Goal: Submit feedback/report problem

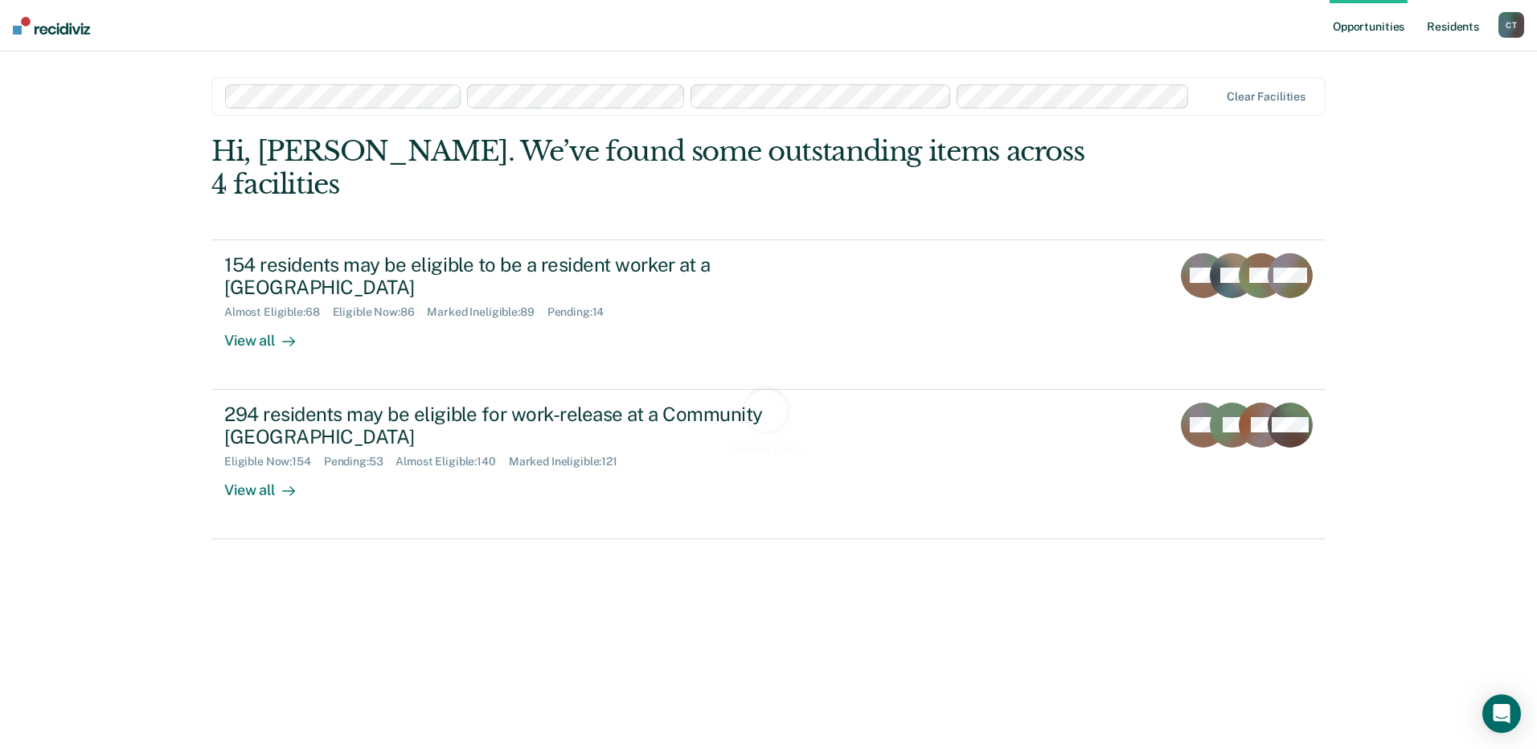
click at [1446, 24] on link "Resident s" at bounding box center [1453, 25] width 59 height 51
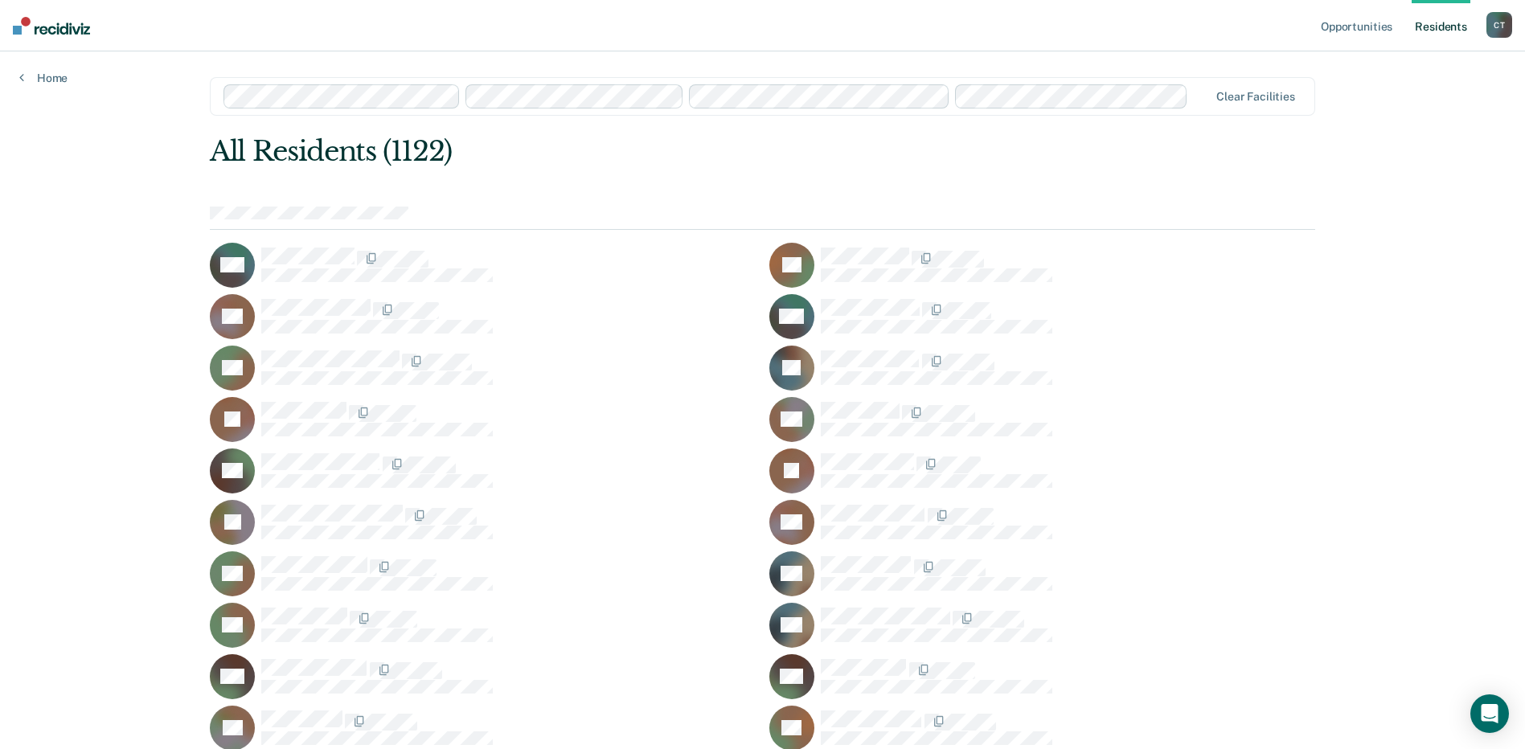
scroll to position [46921, 0]
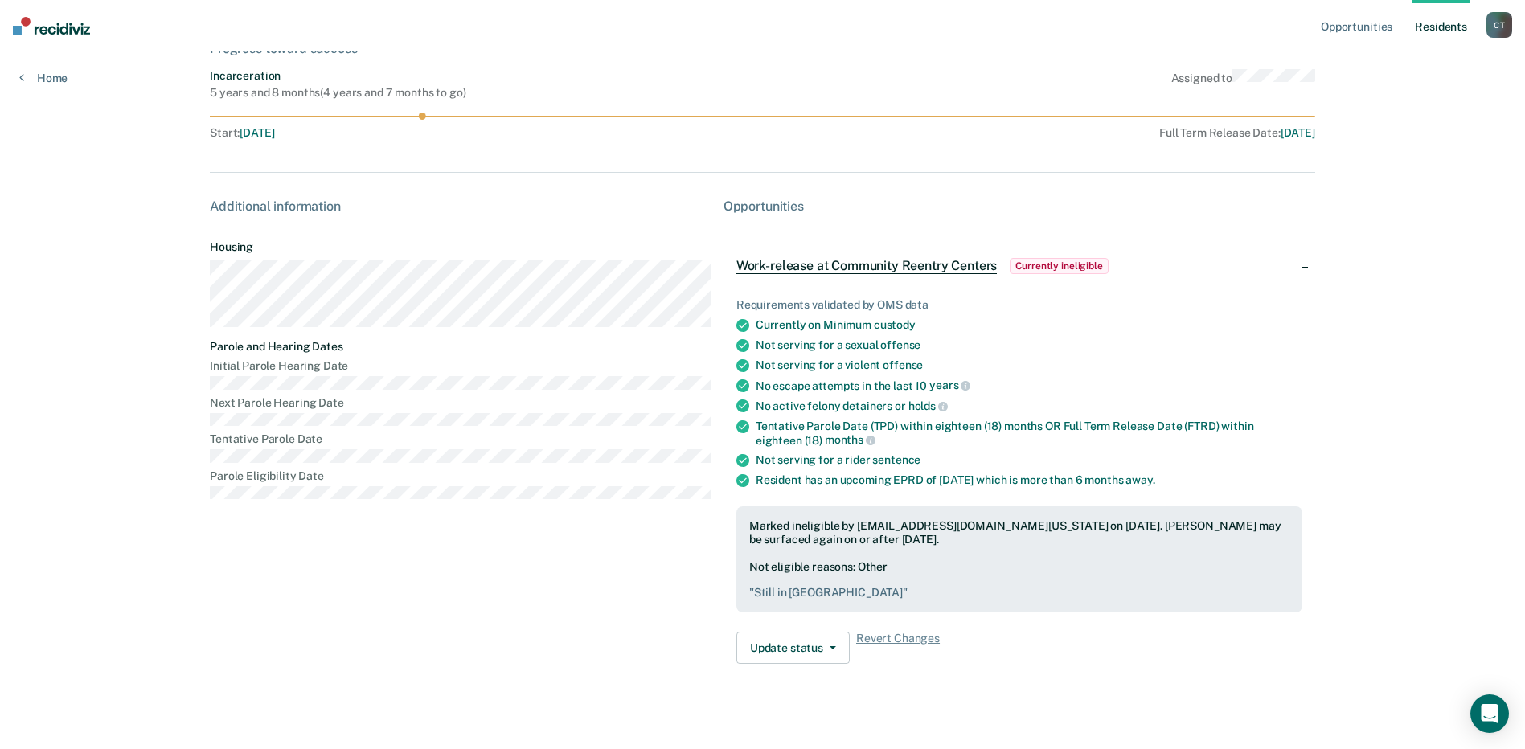
scroll to position [119, 0]
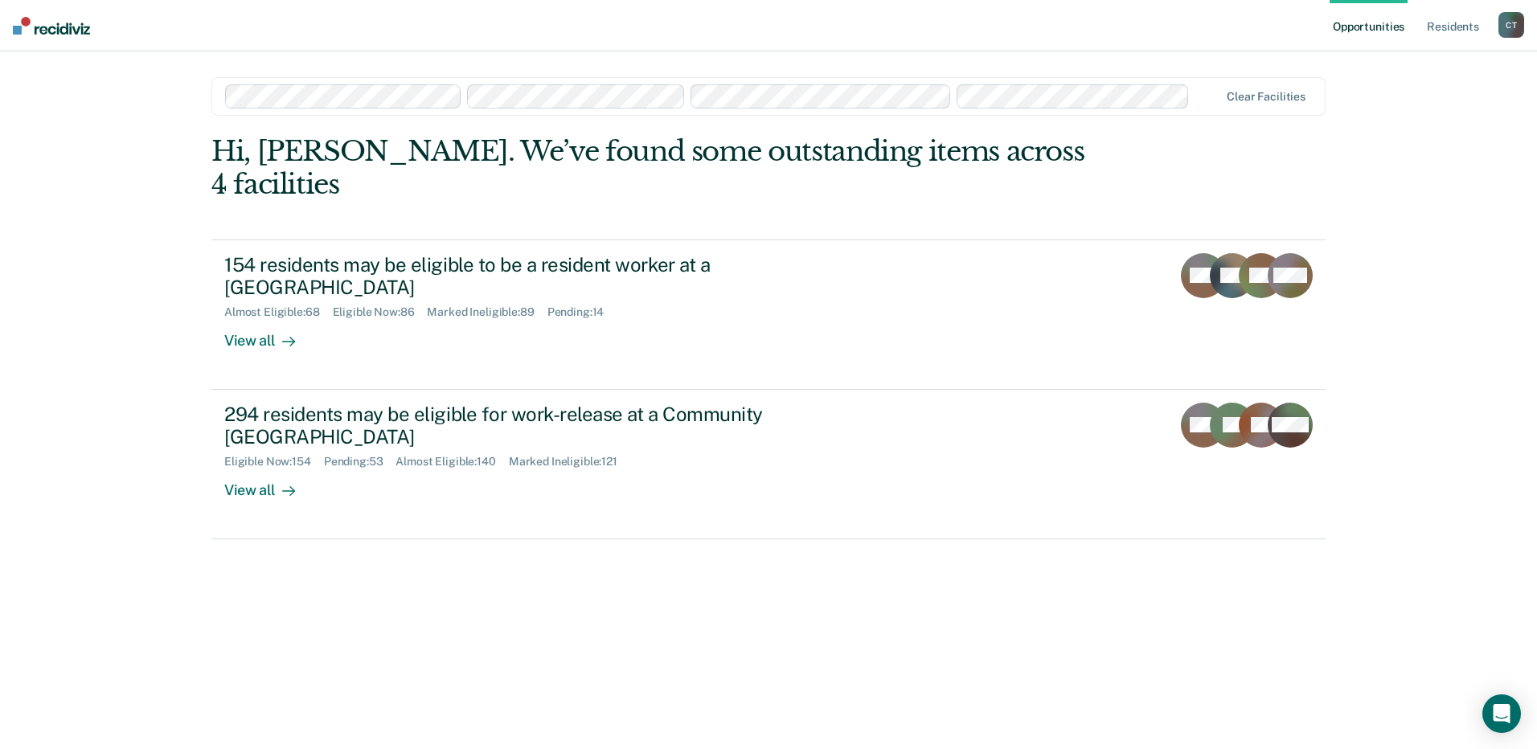
click at [461, 636] on div "Hi, [PERSON_NAME]. We’ve found some outstanding items across 4 facilities 154 r…" at bounding box center [768, 419] width 1114 height 569
click at [1504, 708] on icon "Open Intercom Messenger" at bounding box center [1501, 714] width 18 height 21
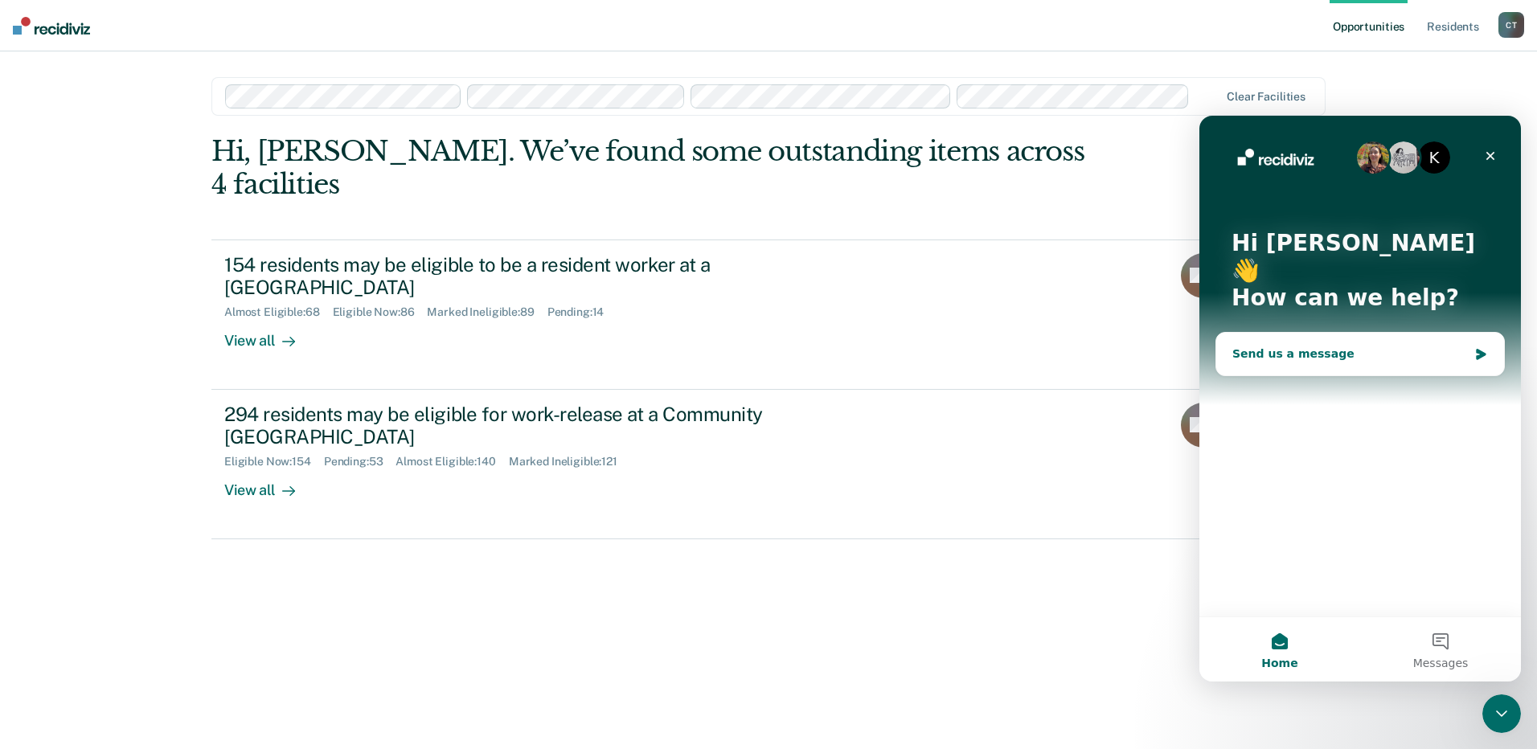
click at [1296, 346] on div "Send us a message" at bounding box center [1351, 354] width 236 height 17
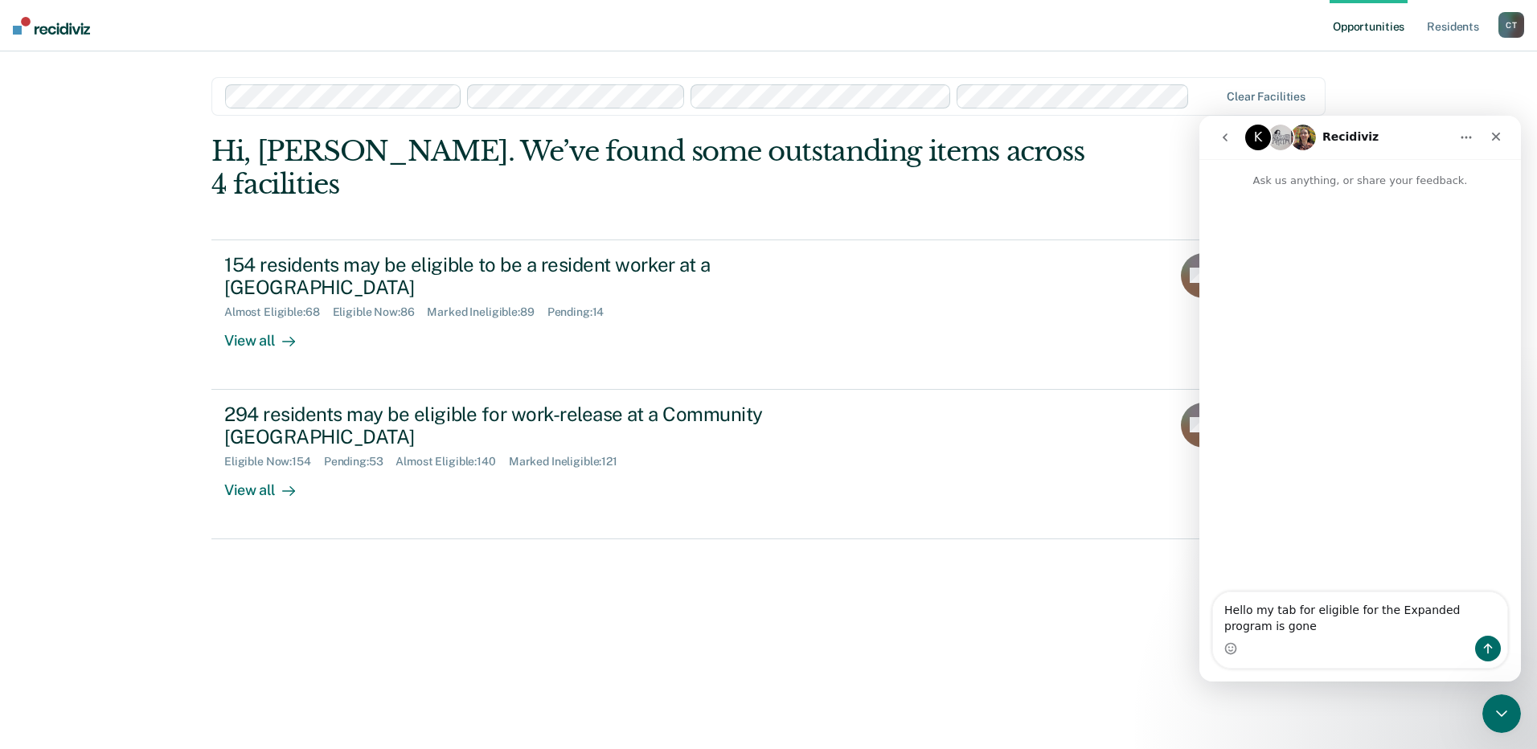
type textarea "Hello my tab for eligible for the Expanded program is gone"
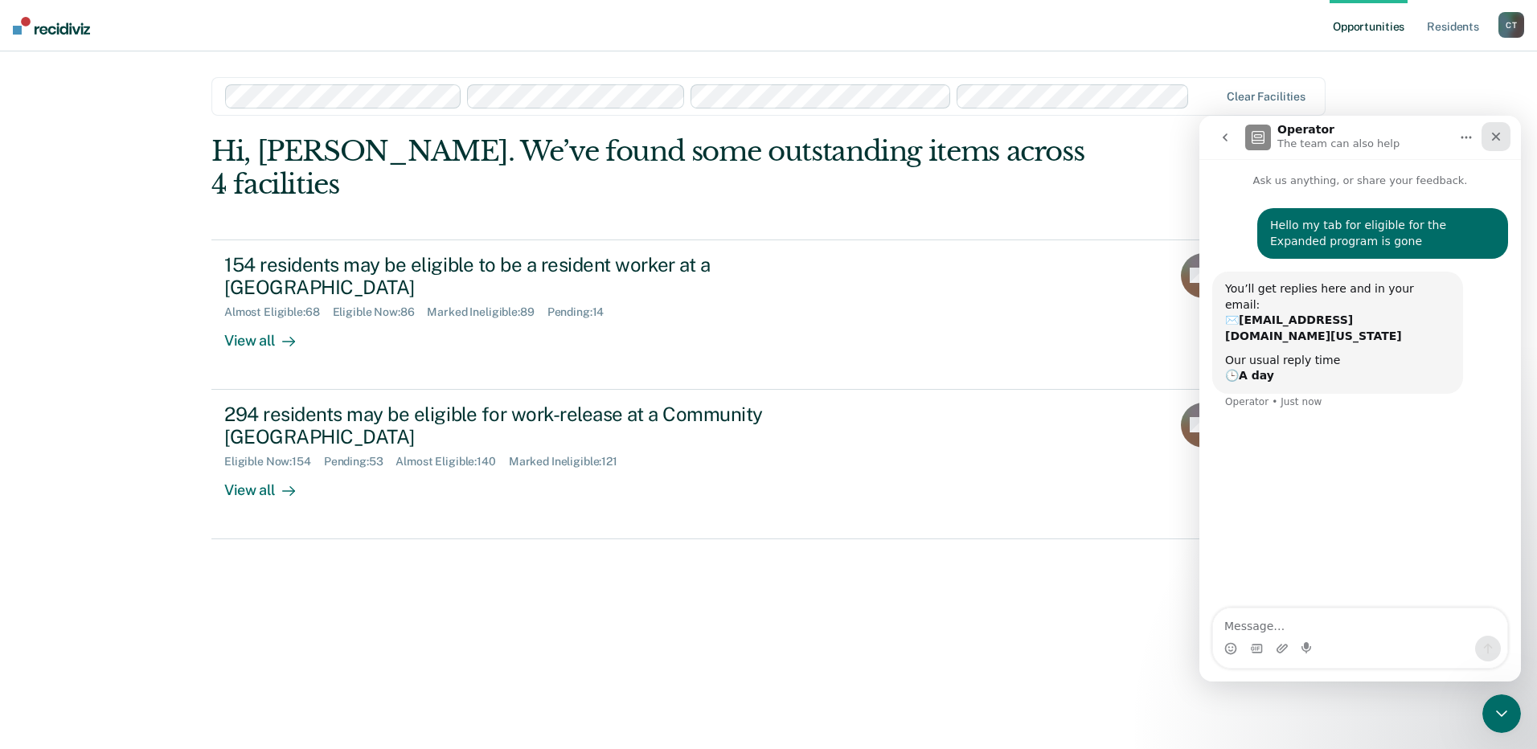
click at [1491, 142] on icon "Close" at bounding box center [1496, 136] width 13 height 13
